Goal: Information Seeking & Learning: Find specific fact

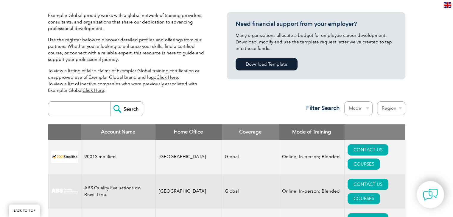
scroll to position [179, 0]
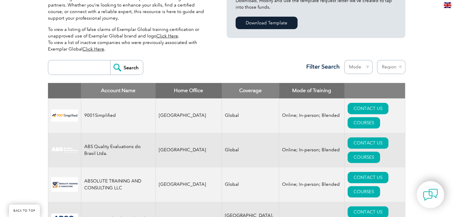
click at [77, 74] on input "search" at bounding box center [80, 67] width 59 height 14
type input "bluestar"
click at [110, 67] on input "Search" at bounding box center [126, 67] width 33 height 14
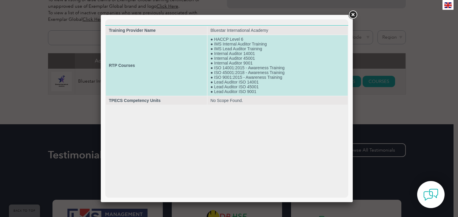
drag, startPoint x: 212, startPoint y: 36, endPoint x: 223, endPoint y: 60, distance: 26.4
click at [229, 73] on td "● HACCP Level 6 ● IMS Internal Auditor Training ● IMS Lead Auditor Training ● I…" at bounding box center [277, 65] width 140 height 61
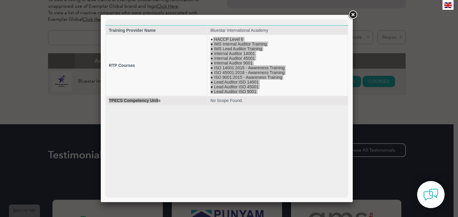
click at [354, 15] on link at bounding box center [352, 15] width 11 height 11
